Goal: Check status: Check status

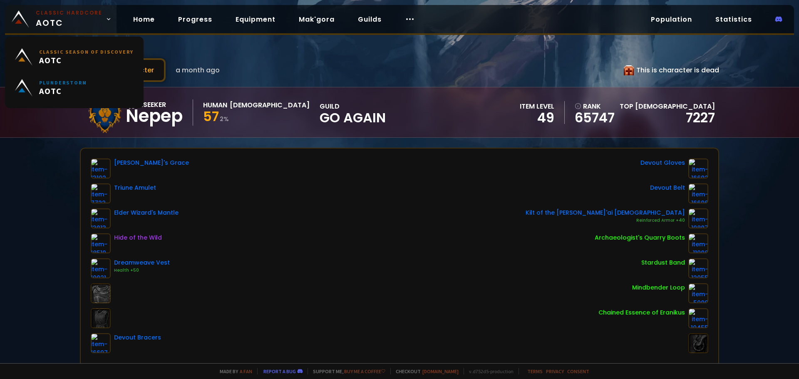
click at [77, 20] on span "Classic Hardcore AOTC" at bounding box center [69, 19] width 67 height 20
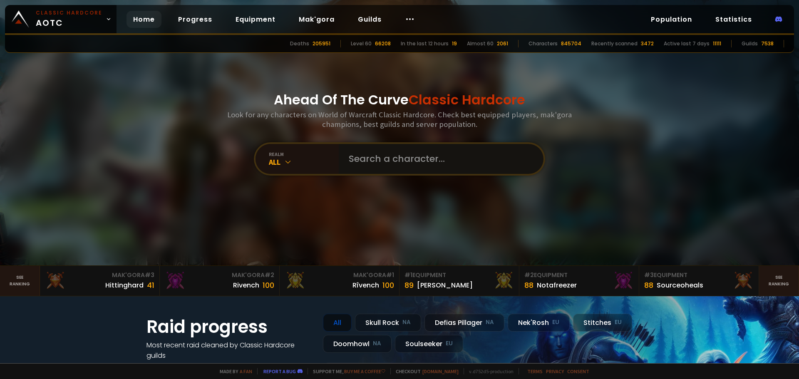
click at [403, 155] on input "text" at bounding box center [439, 159] width 190 height 30
type input "magapotabia"
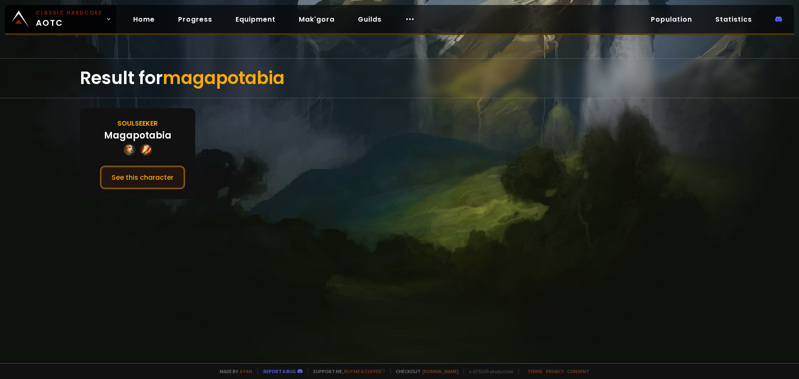
click at [132, 171] on button "See this character" at bounding box center [142, 178] width 85 height 24
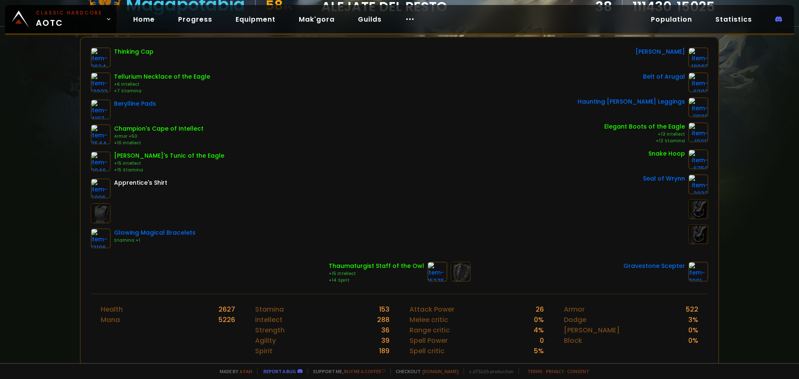
scroll to position [42, 0]
